Goal: Transaction & Acquisition: Download file/media

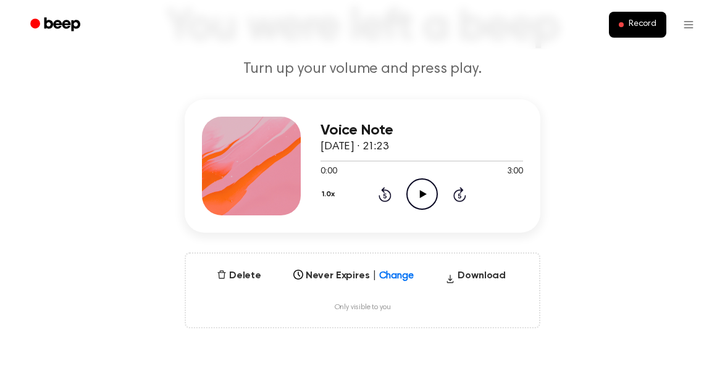
scroll to position [7, 0]
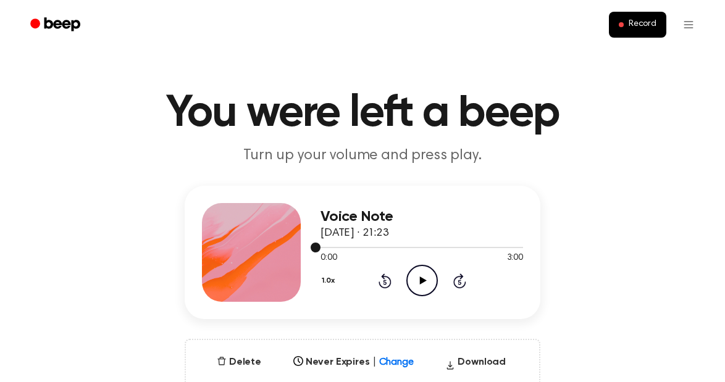
click at [519, 247] on div at bounding box center [421, 247] width 202 height 1
click at [420, 275] on icon "Play Audio" at bounding box center [421, 280] width 31 height 31
drag, startPoint x: 423, startPoint y: 248, endPoint x: 511, endPoint y: 250, distance: 88.3
click at [511, 250] on div at bounding box center [421, 247] width 202 height 10
click at [518, 250] on div at bounding box center [421, 247] width 202 height 10
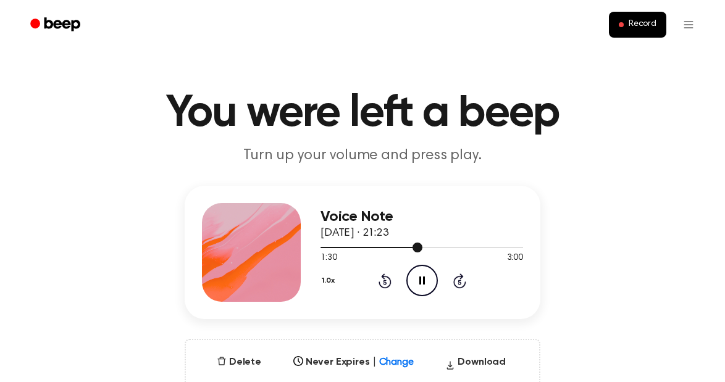
click at [518, 243] on div at bounding box center [421, 247] width 202 height 10
click at [517, 247] on div at bounding box center [421, 247] width 202 height 1
click at [467, 276] on div "1.0x Rewind 5 seconds Pause Audio Skip 5 seconds" at bounding box center [421, 280] width 202 height 31
click at [461, 278] on icon at bounding box center [459, 280] width 13 height 15
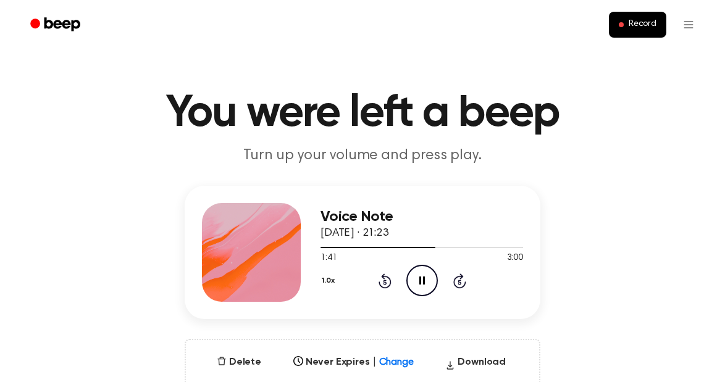
click at [461, 278] on icon at bounding box center [459, 280] width 13 height 15
click at [461, 278] on icon "Skip 5 seconds" at bounding box center [459, 281] width 14 height 16
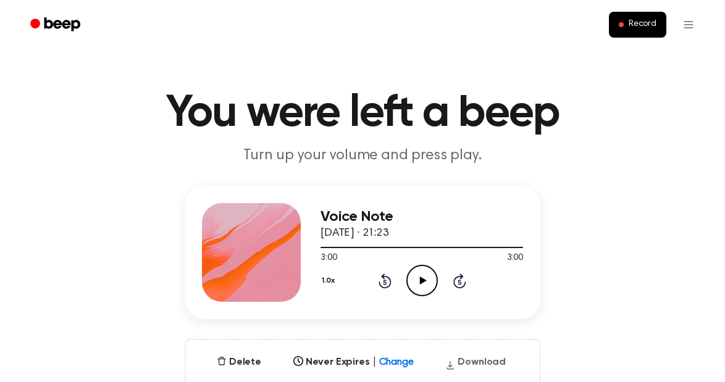
click at [472, 358] on button "Download" at bounding box center [475, 365] width 70 height 20
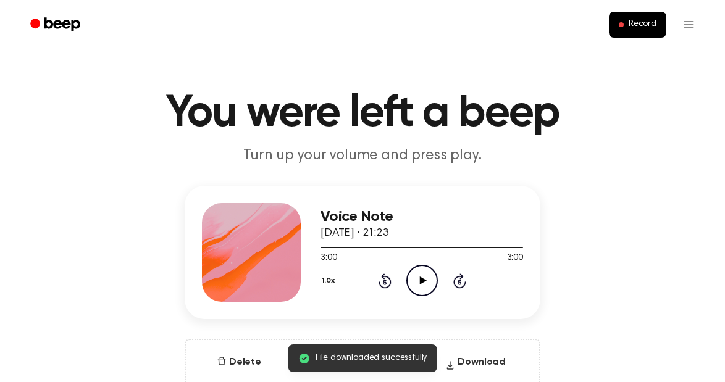
click at [281, 41] on div "Record" at bounding box center [362, 24] width 681 height 49
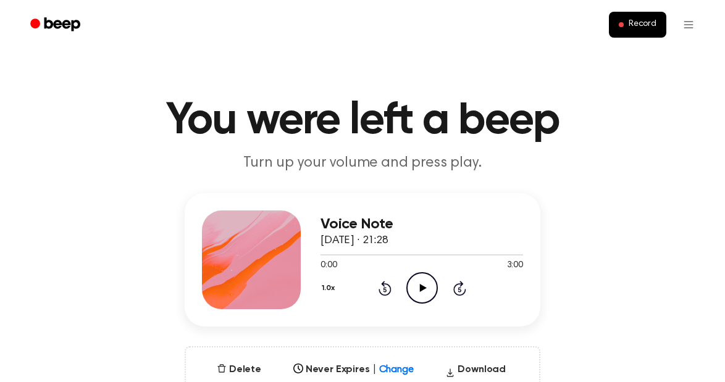
click at [401, 279] on div "1.0x Rewind 5 seconds Play Audio Skip 5 seconds" at bounding box center [421, 287] width 202 height 31
click at [412, 279] on icon "Play Audio" at bounding box center [421, 287] width 31 height 31
click at [412, 279] on icon "Pause Audio" at bounding box center [421, 287] width 31 height 31
